Goal: Task Accomplishment & Management: Manage account settings

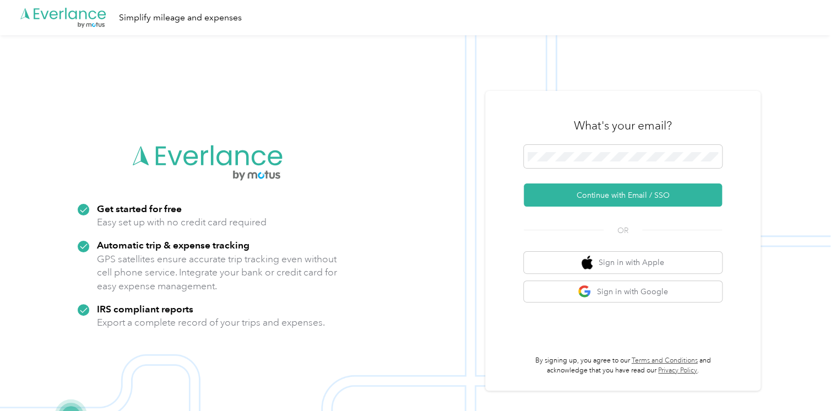
scroll to position [35, 0]
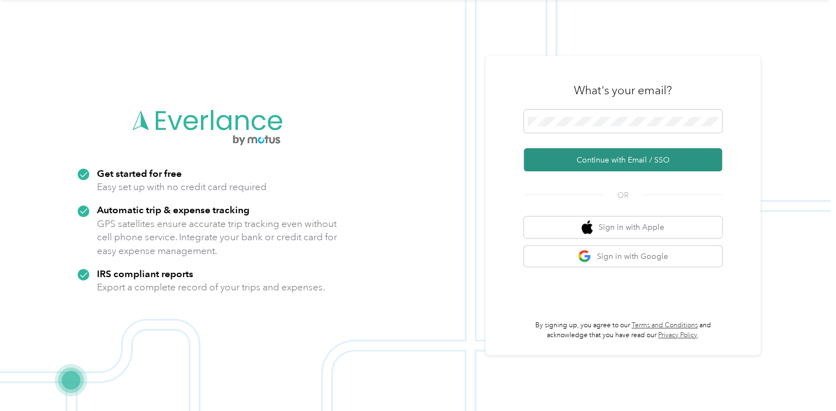
click at [616, 161] on button "Continue with Email / SSO" at bounding box center [623, 159] width 198 height 23
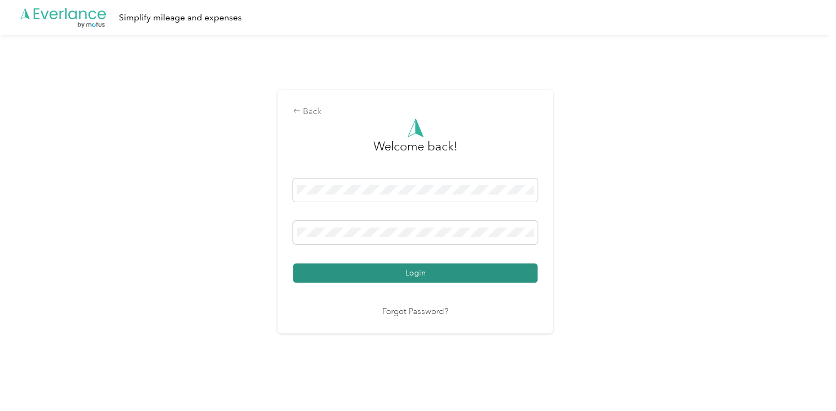
click at [423, 273] on button "Login" at bounding box center [415, 272] width 245 height 19
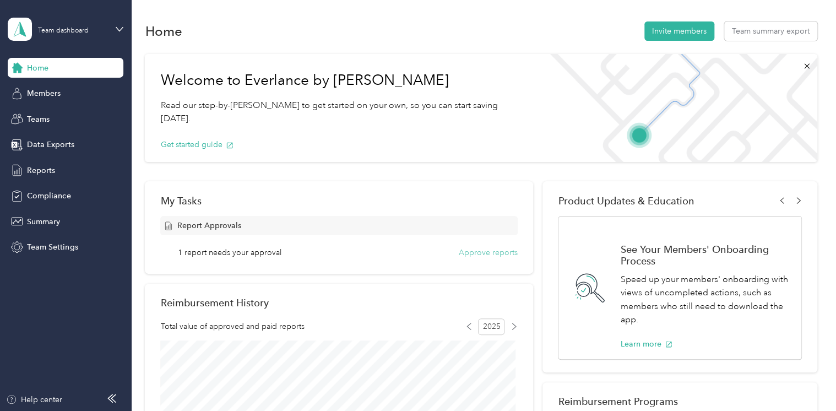
click at [480, 253] on button "Approve reports" at bounding box center [488, 253] width 59 height 12
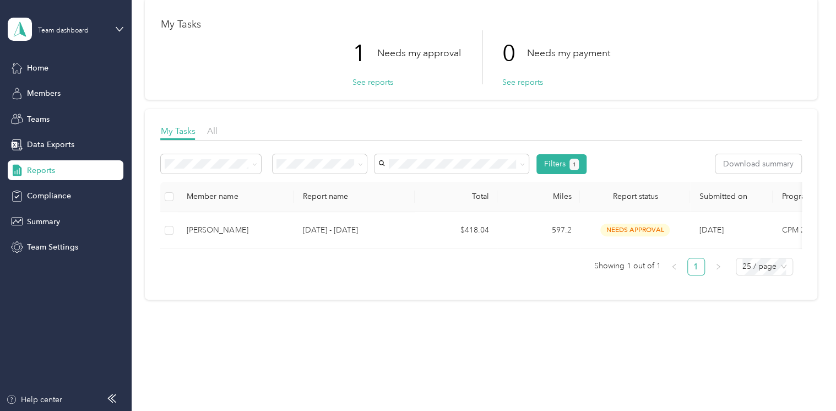
scroll to position [52, 0]
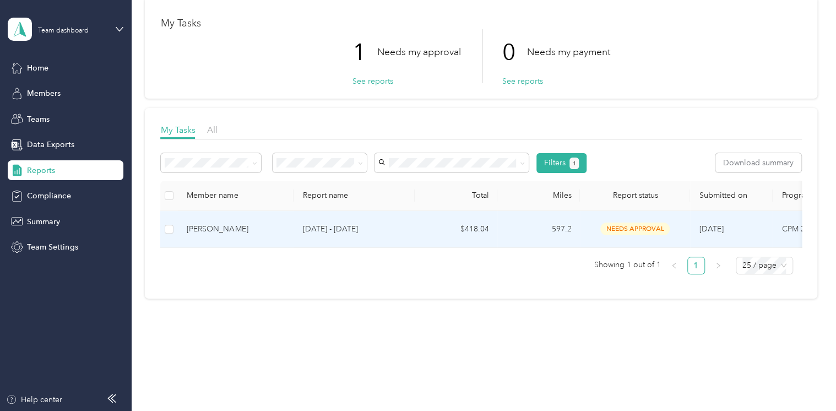
click at [251, 228] on div "[PERSON_NAME]" at bounding box center [236, 229] width 98 height 12
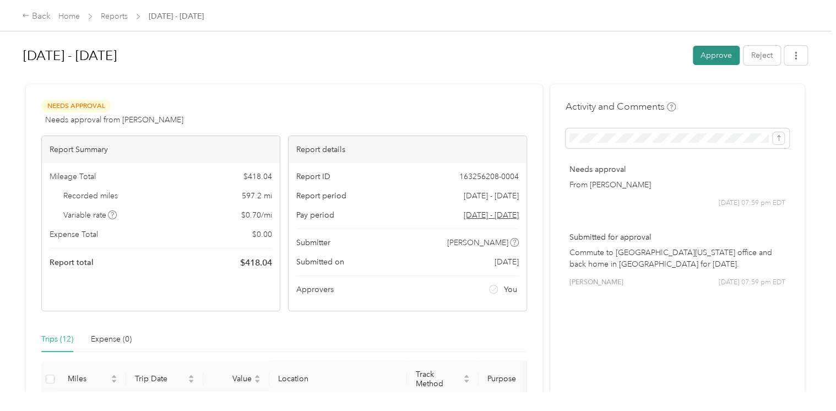
click at [711, 56] on button "Approve" at bounding box center [716, 55] width 47 height 19
